Goal: Check status: Check status

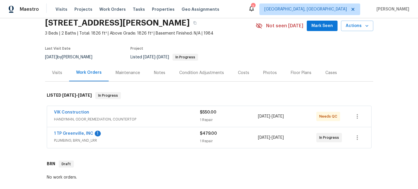
scroll to position [24, 0]
click at [69, 132] on link "1 TP Greenville, INC" at bounding box center [73, 133] width 39 height 4
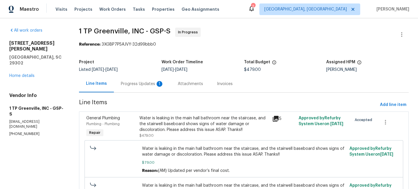
click at [129, 82] on div "Progress Updates 1" at bounding box center [142, 84] width 43 height 6
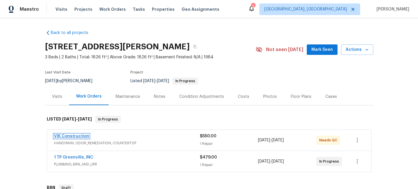
click at [69, 136] on link "VIK Construction" at bounding box center [71, 136] width 35 height 4
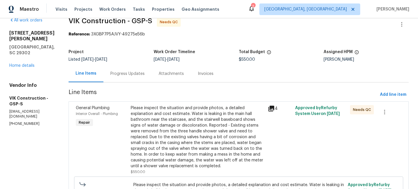
scroll to position [13, 0]
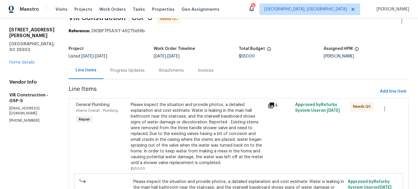
click at [133, 68] on div "Progress Updates" at bounding box center [127, 71] width 34 height 6
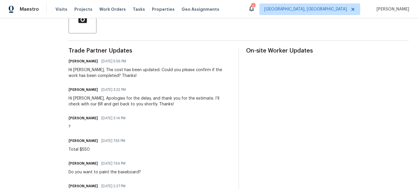
scroll to position [149, 0]
